Goal: Task Accomplishment & Management: Use online tool/utility

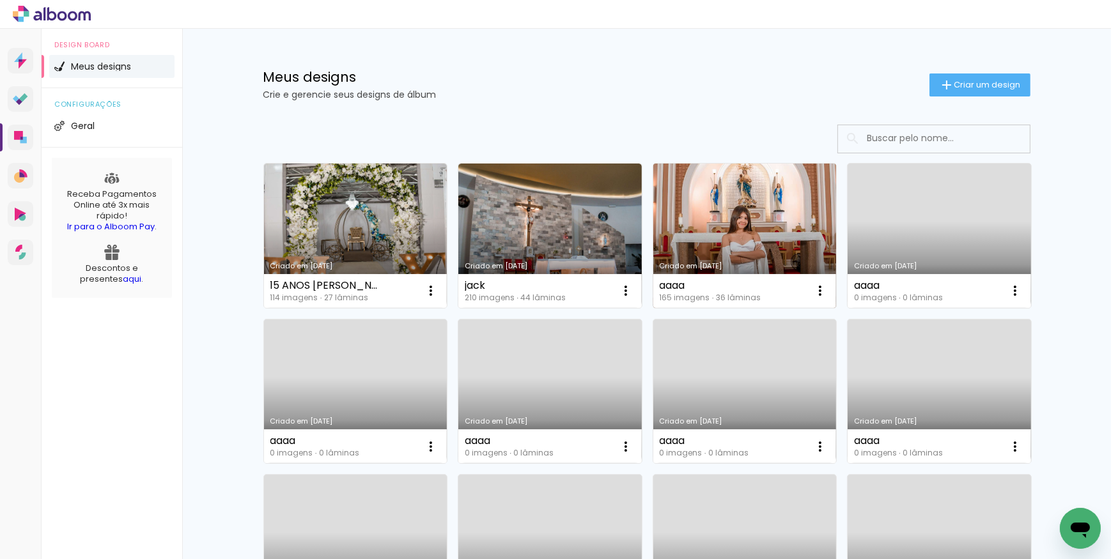
click at [725, 227] on link "Criado em [DATE]" at bounding box center [744, 236] width 183 height 144
